Goal: Transaction & Acquisition: Subscribe to service/newsletter

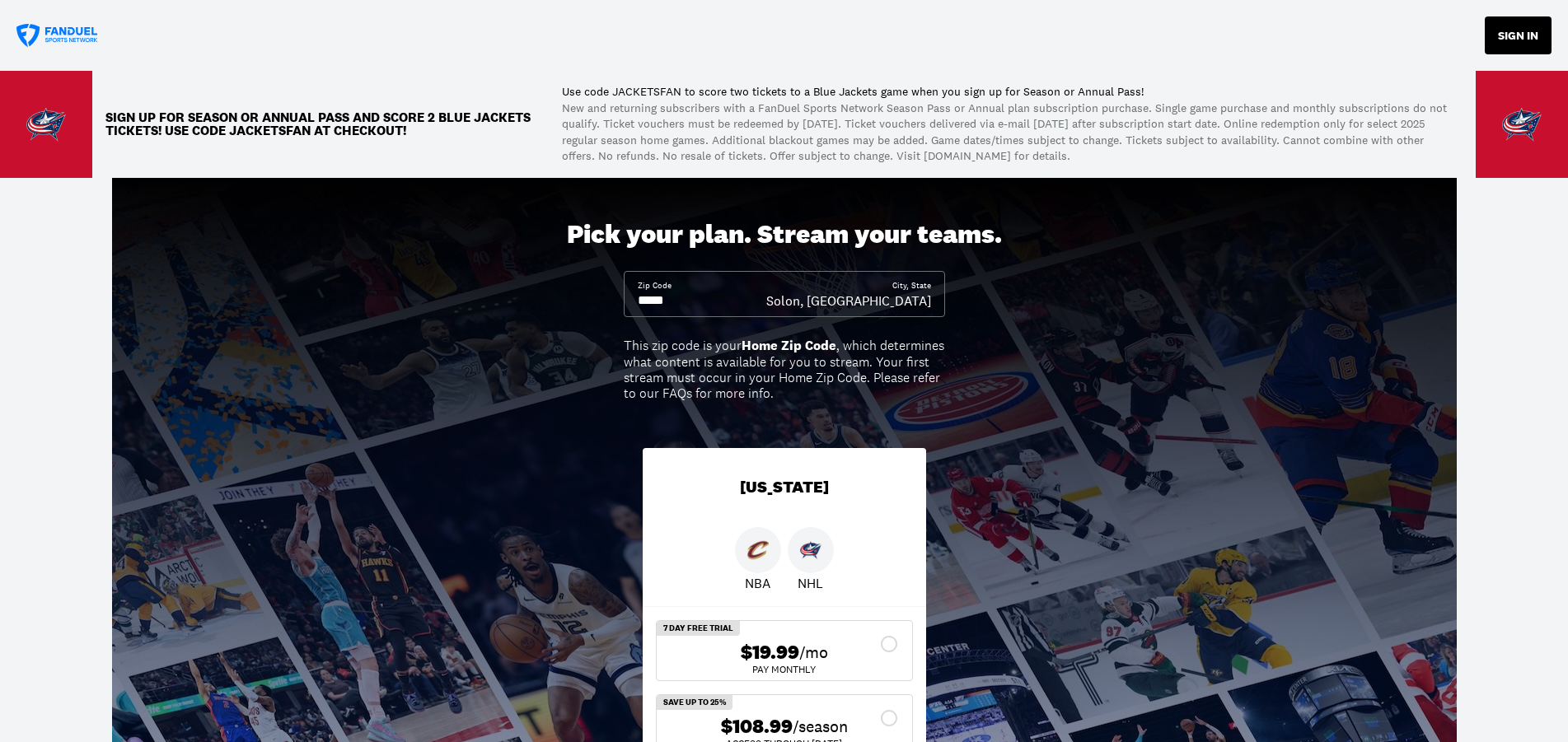
click at [1532, 38] on button "SIGN IN" at bounding box center [1518, 35] width 67 height 38
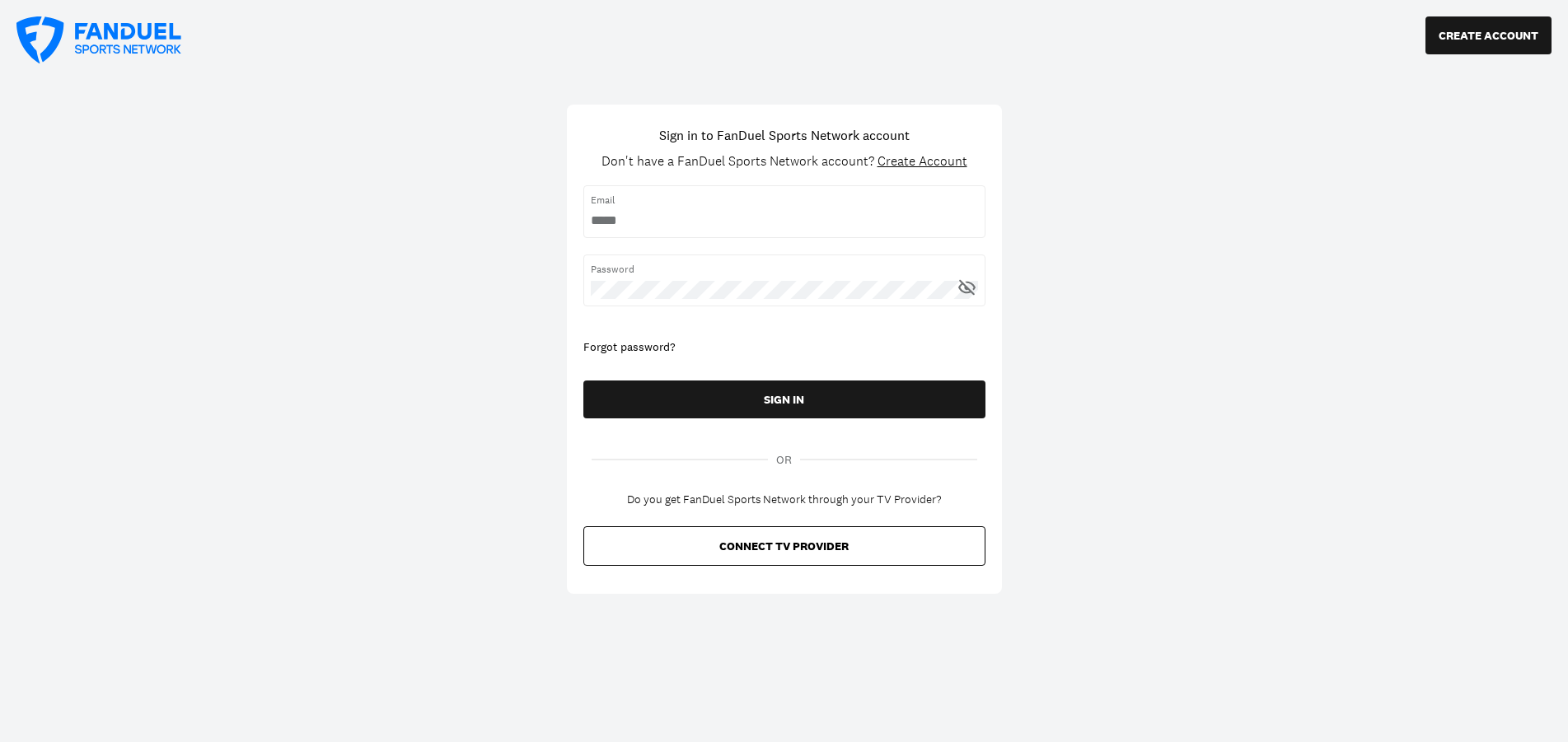
click at [691, 230] on div "Email" at bounding box center [784, 211] width 402 height 52
click at [688, 220] on input "username" at bounding box center [784, 220] width 388 height 18
type input "**********"
click at [966, 283] on icon at bounding box center [967, 287] width 20 height 20
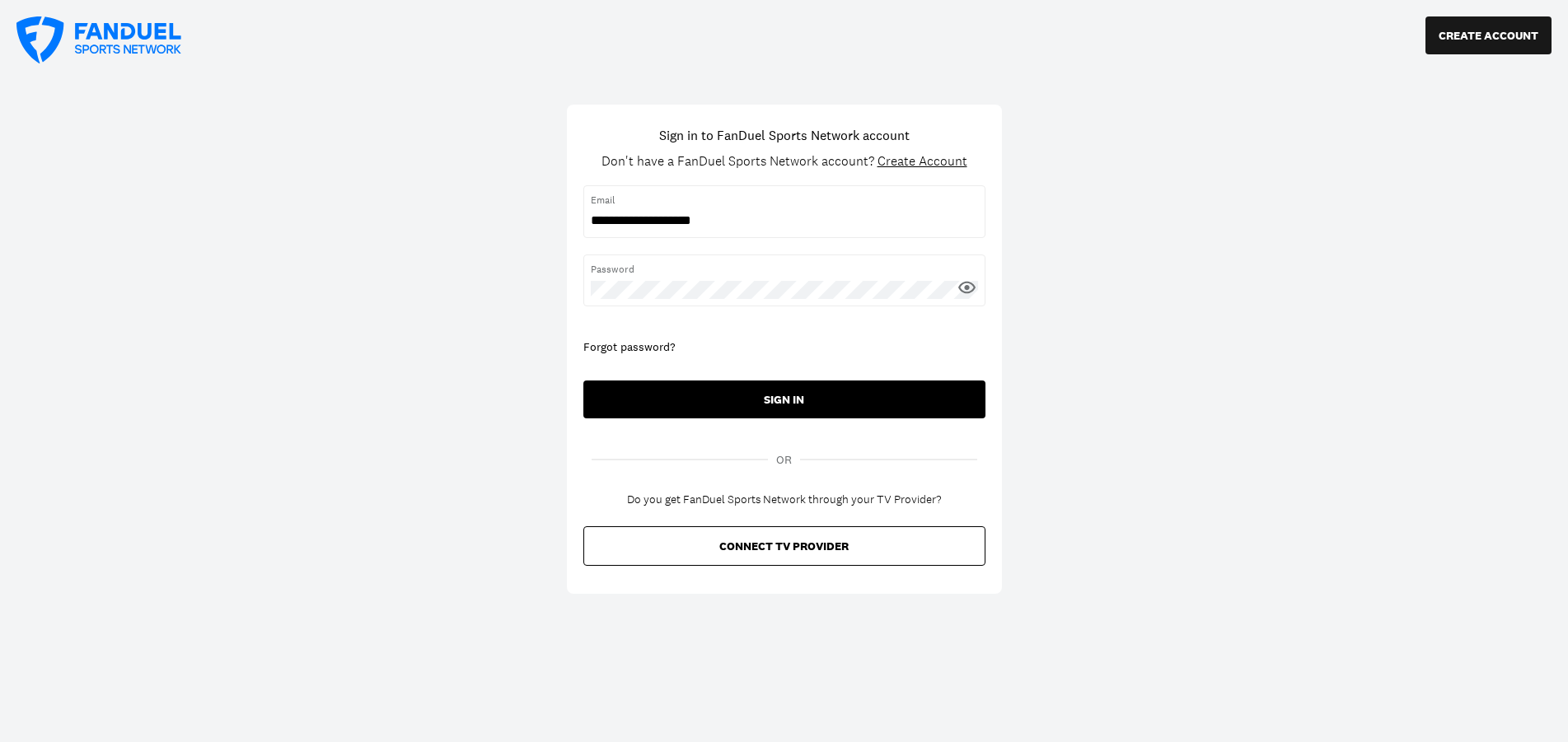
click at [773, 405] on button "SIGN IN" at bounding box center [784, 399] width 402 height 38
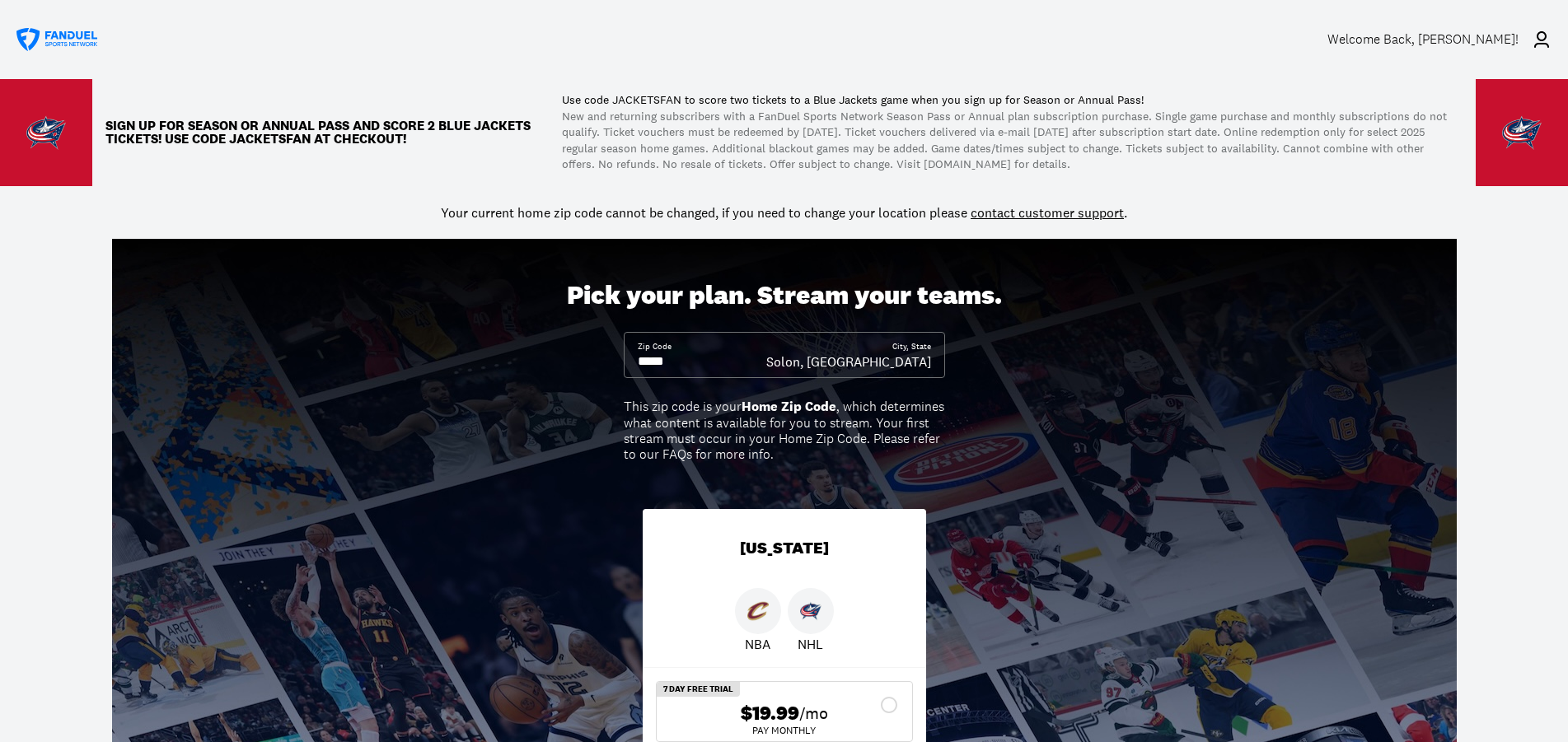
click at [43, 484] on div "Pick your plan. Stream your teams. Zip Code City, State [GEOGRAPHIC_DATA], [GEO…" at bounding box center [784, 578] width 1568 height 678
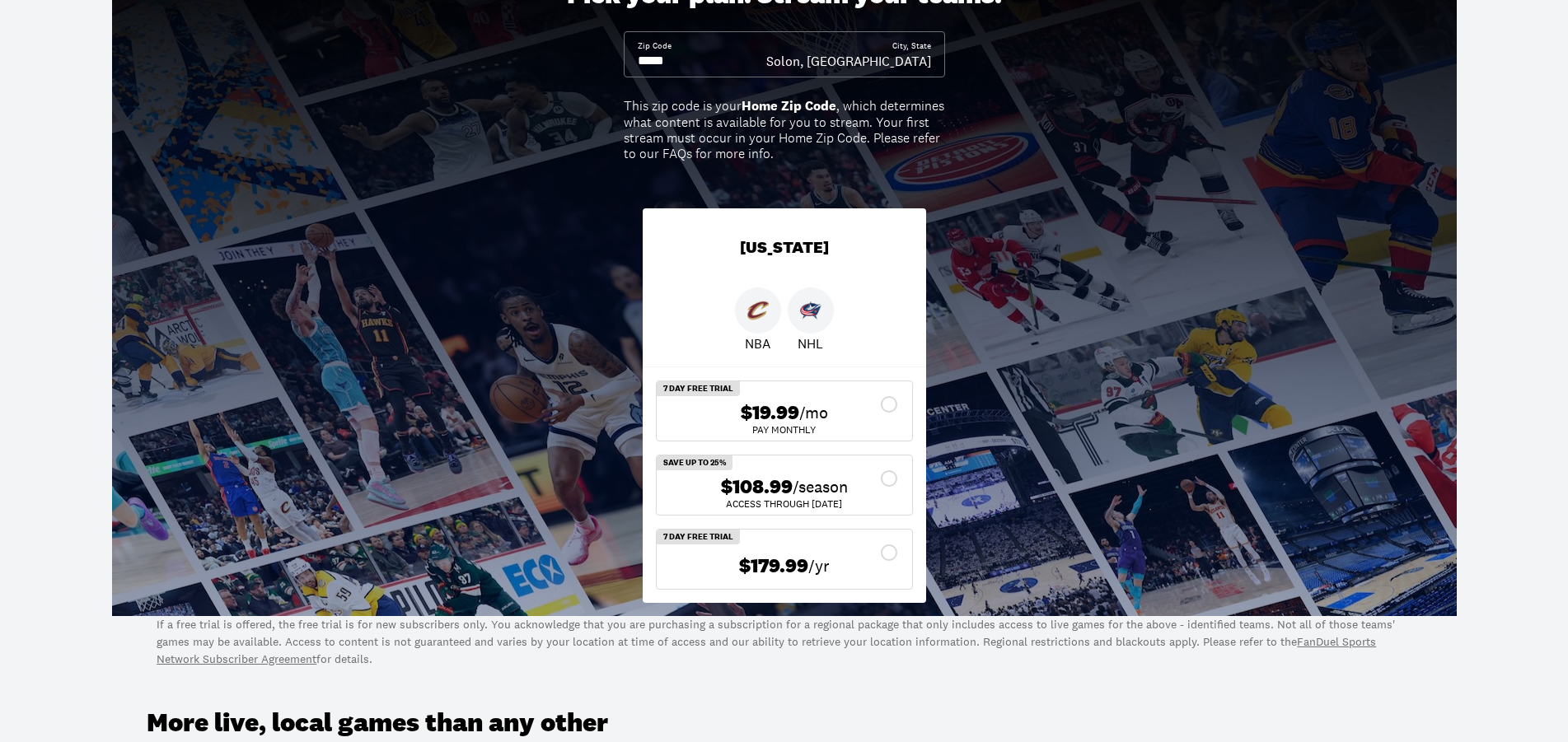
scroll to position [420, 0]
